Goal: Entertainment & Leisure: Consume media (video, audio)

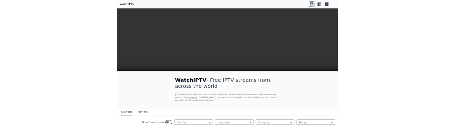
scroll to position [127, 0]
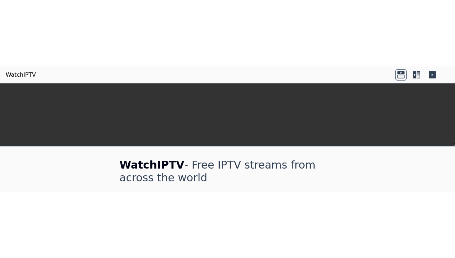
scroll to position [188, 0]
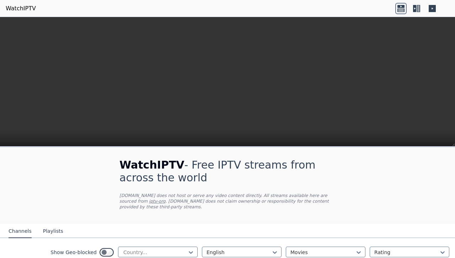
scroll to position [66, 0]
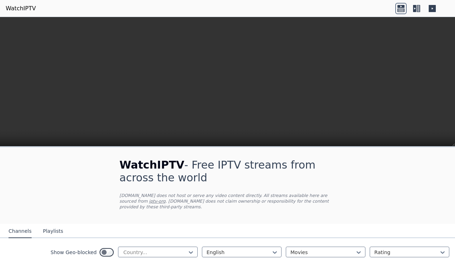
click at [429, 7] on icon at bounding box center [431, 8] width 7 height 7
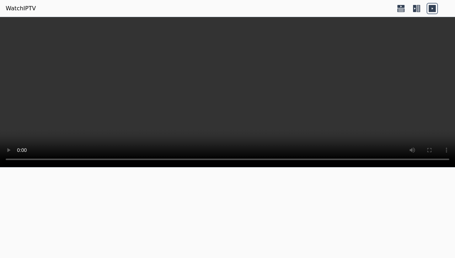
click at [415, 7] on icon at bounding box center [414, 8] width 3 height 7
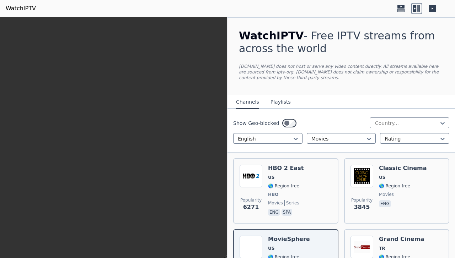
click at [399, 9] on icon at bounding box center [400, 8] width 11 height 11
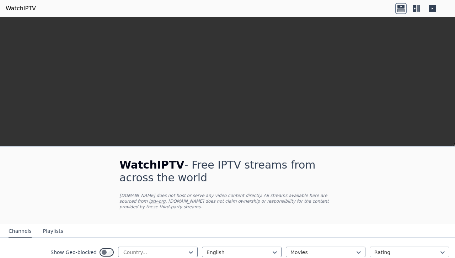
click at [431, 7] on icon at bounding box center [431, 8] width 7 height 7
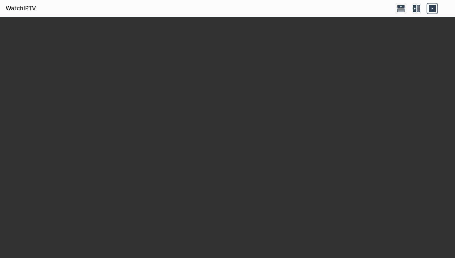
click at [418, 8] on icon at bounding box center [418, 8] width 4 height 7
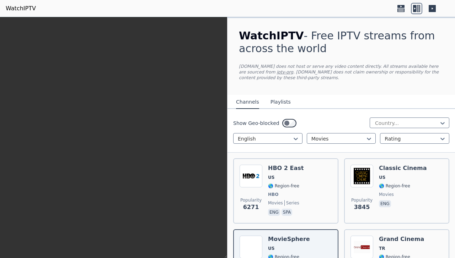
click at [400, 7] on icon at bounding box center [400, 6] width 7 height 3
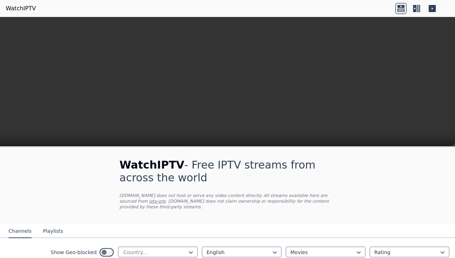
scroll to position [70, 0]
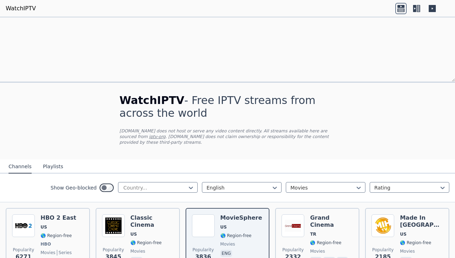
click at [58, 242] on span "HBO" at bounding box center [58, 245] width 36 height 6
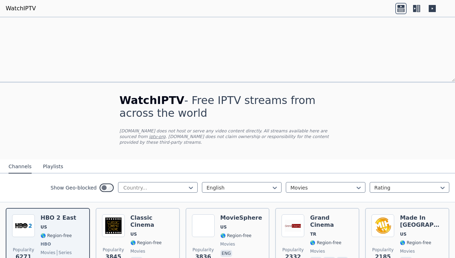
scroll to position [0, 0]
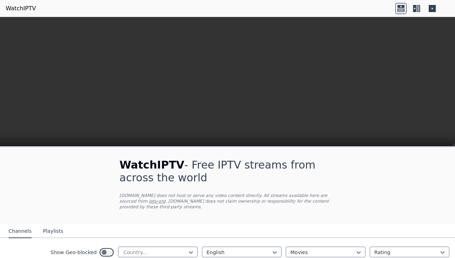
scroll to position [263, 0]
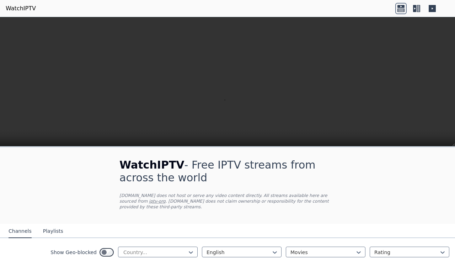
scroll to position [261, 0]
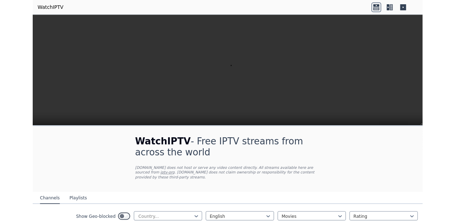
scroll to position [0, 0]
